Goal: Transaction & Acquisition: Purchase product/service

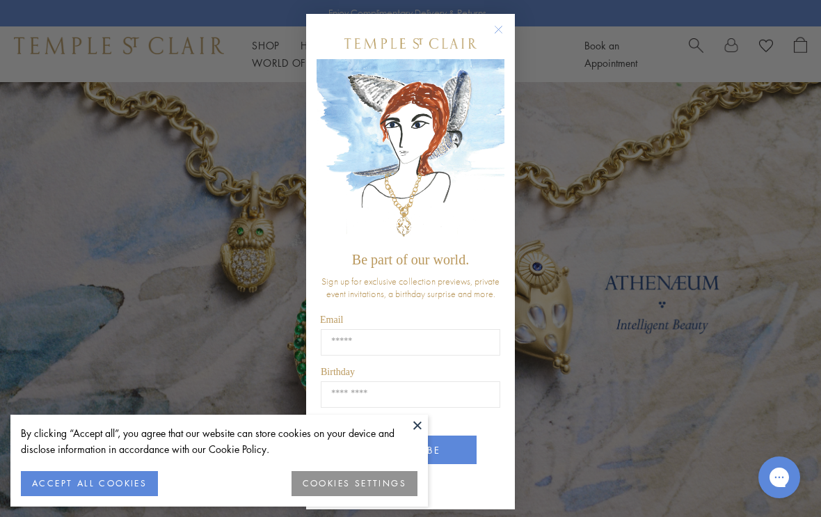
click at [387, 477] on button "COOKIES SETTINGS" at bounding box center [354, 483] width 126 height 25
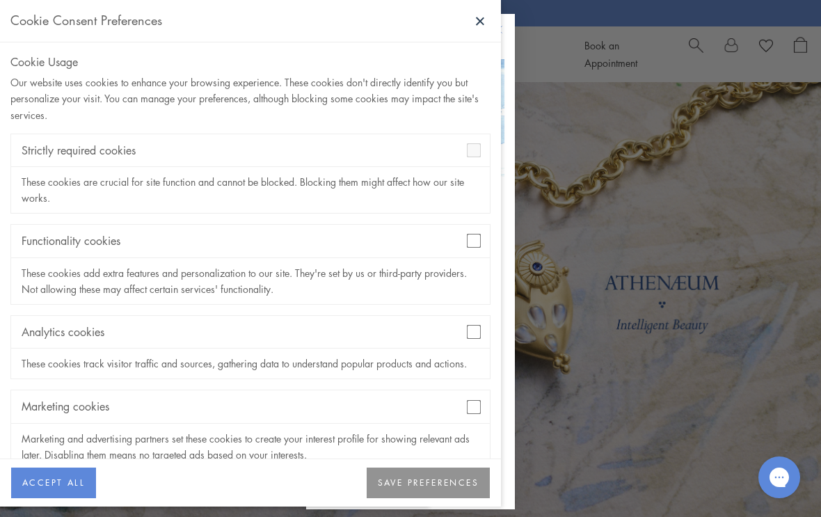
click at [479, 321] on div "Analytics cookies" at bounding box center [250, 332] width 479 height 33
click at [454, 495] on button "SAVE PREFERENCES" at bounding box center [428, 482] width 123 height 31
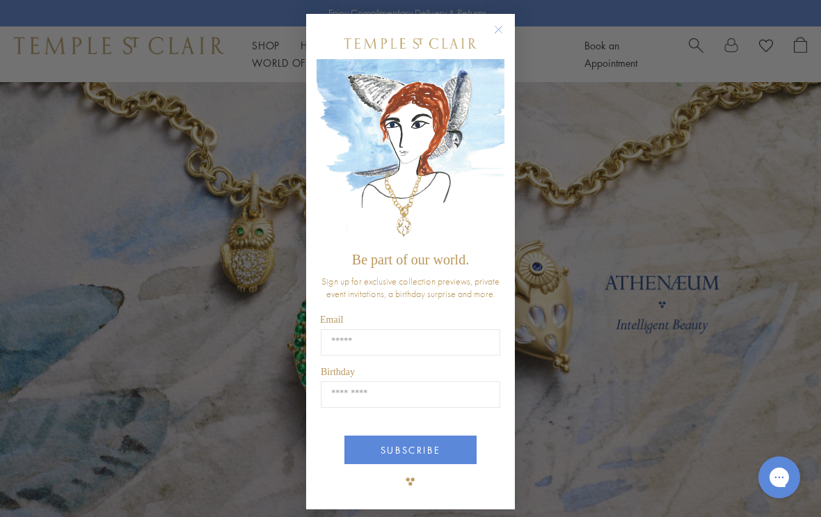
click at [504, 24] on circle "Close dialog" at bounding box center [498, 30] width 17 height 17
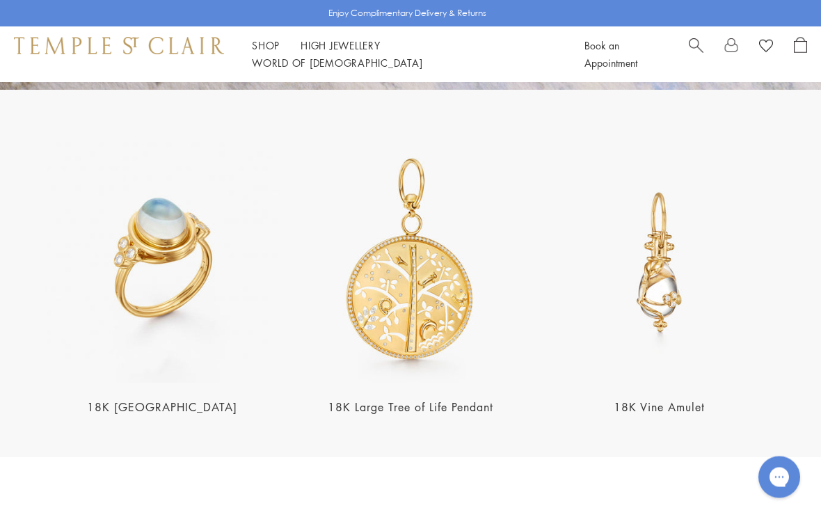
scroll to position [2385, 0]
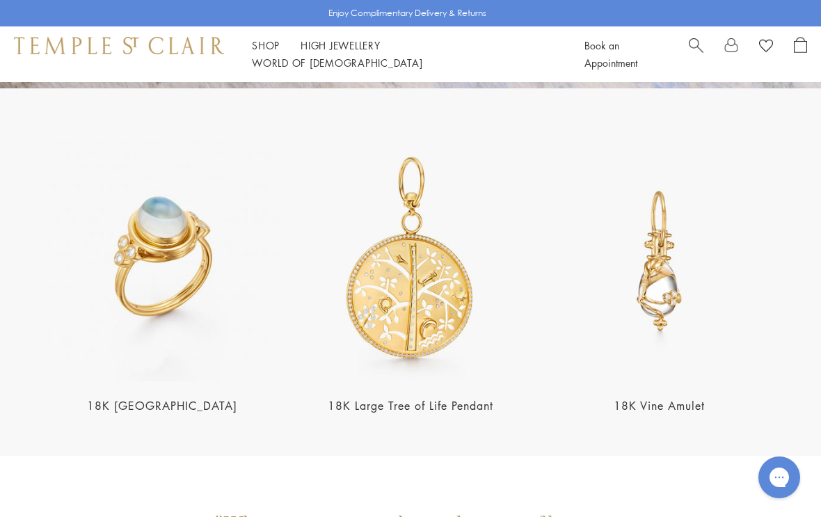
click at [214, 398] on link "18K [GEOGRAPHIC_DATA]" at bounding box center [162, 405] width 150 height 15
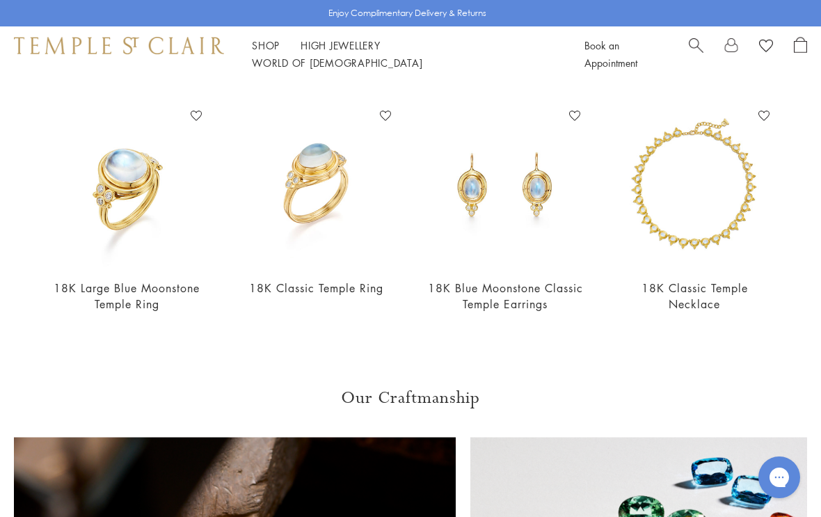
scroll to position [523, 0]
click at [360, 289] on link "18K Classic Temple Ring" at bounding box center [316, 288] width 134 height 15
